Goal: Complete application form

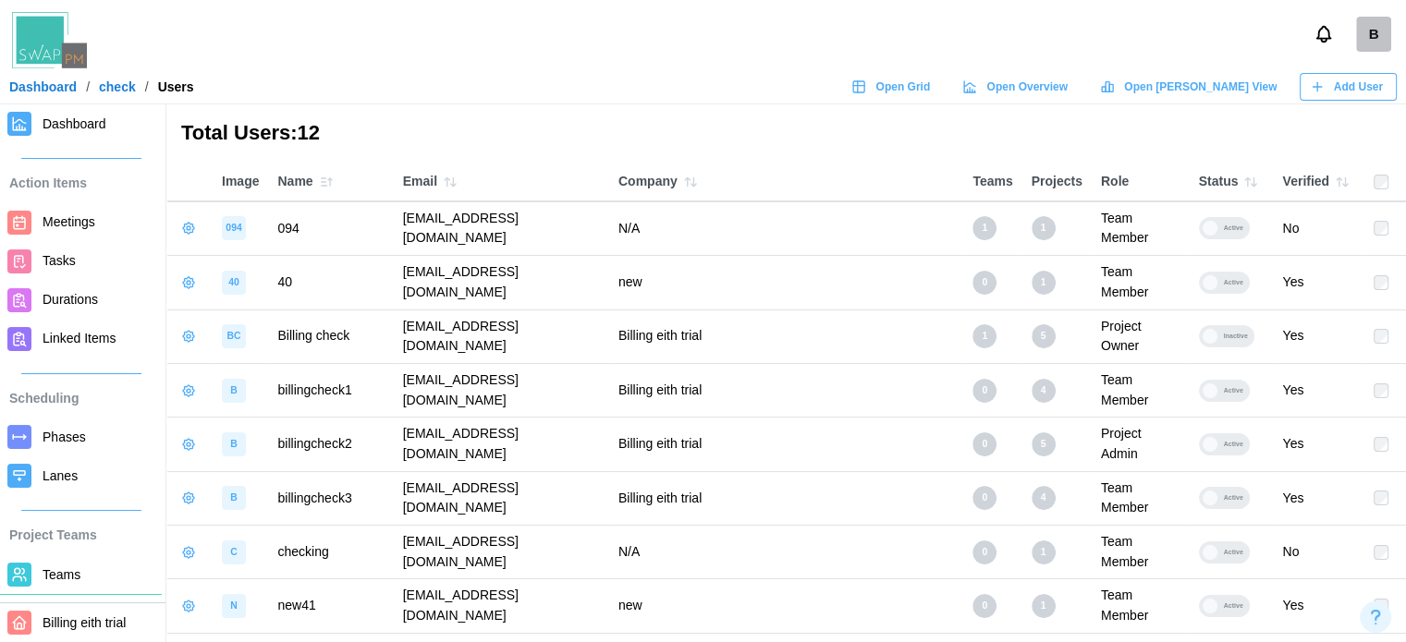
click at [972, 15] on div "B" at bounding box center [703, 34] width 1406 height 68
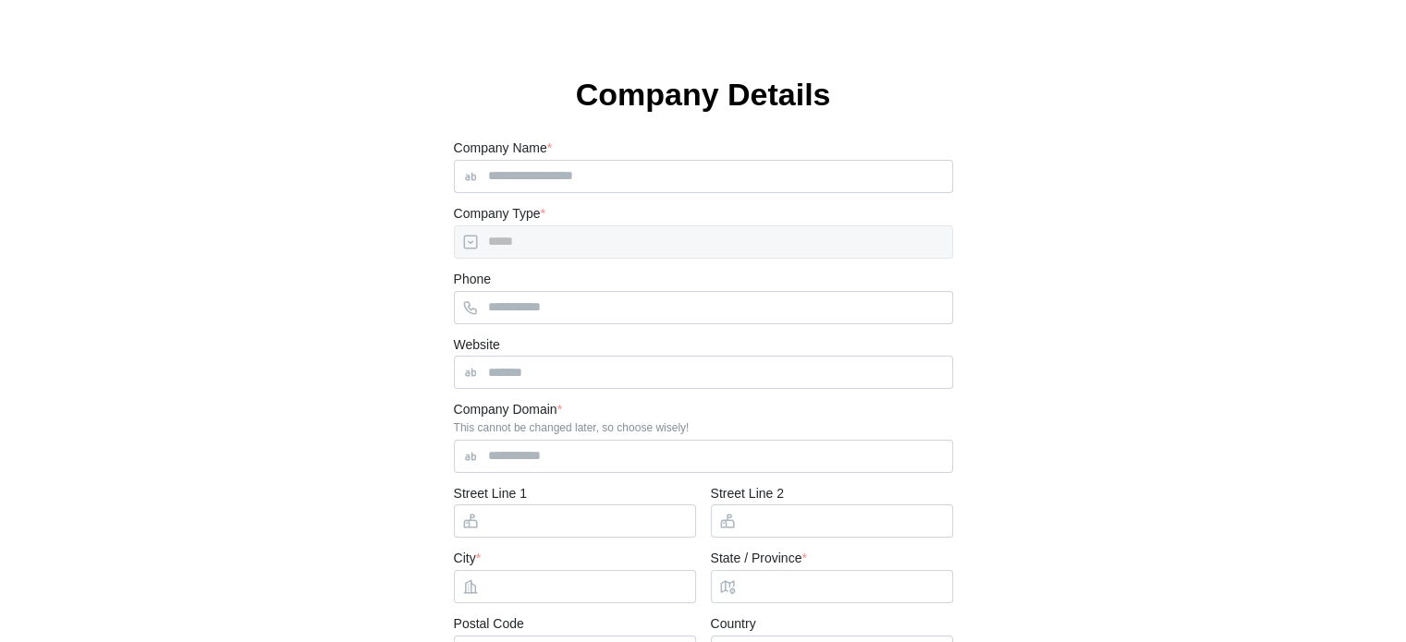
type input "*****"
type input "**"
click at [435, 24] on html "Sign Out Company Details Company Name * Company Type * ***** Phone Website Comp…" at bounding box center [703, 395] width 1406 height 791
